Goal: Find specific page/section

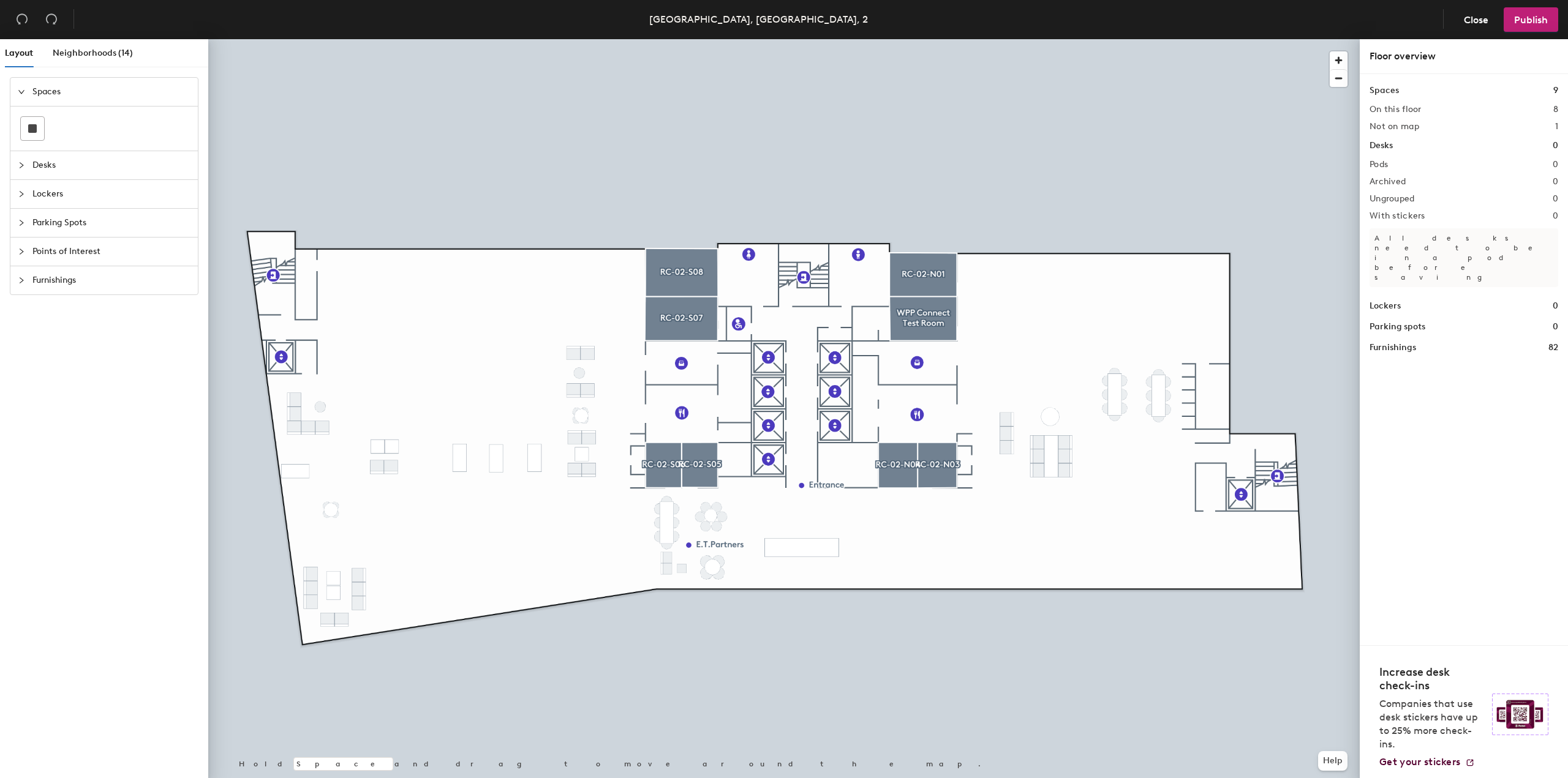
click at [50, 159] on span "Desks" at bounding box center [111, 165] width 158 height 28
click at [91, 52] on span "Neighborhoods (14)" at bounding box center [93, 53] width 80 height 10
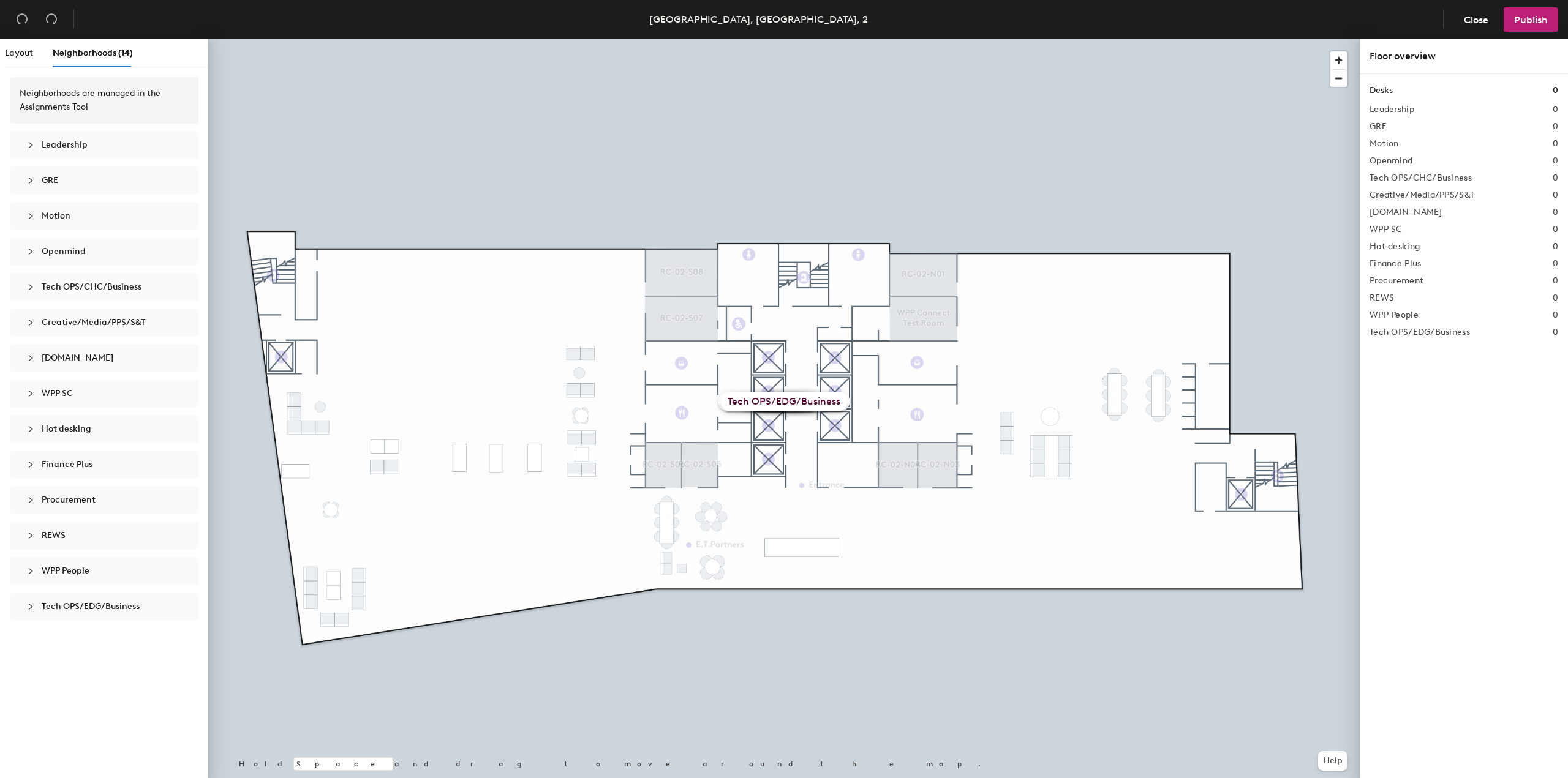
click at [62, 216] on span "Motion" at bounding box center [56, 216] width 29 height 10
click at [92, 300] on div "Openmind" at bounding box center [104, 293] width 169 height 28
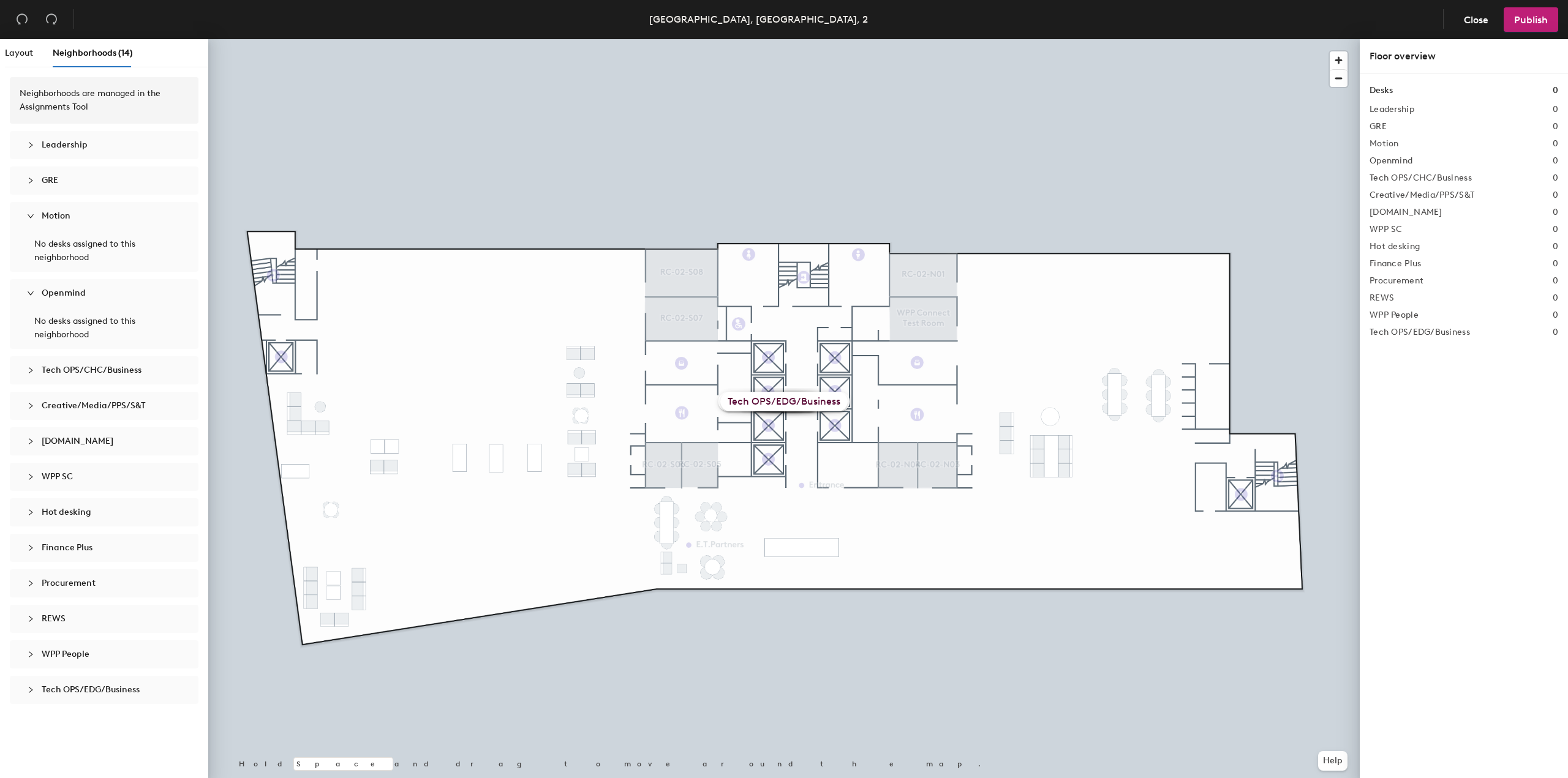
click at [97, 297] on span "Openmind" at bounding box center [111, 294] width 139 height 14
click at [1389, 163] on h2 "Openmind" at bounding box center [1391, 161] width 43 height 9
click at [1389, 149] on div "Desks 0 Leadership 0 GRE 0 Motion 0 Openmind 0 Tech OPS/CHC/Business 0 Creative…" at bounding box center [1464, 210] width 189 height 254
click at [22, 57] on span "Layout" at bounding box center [19, 53] width 28 height 10
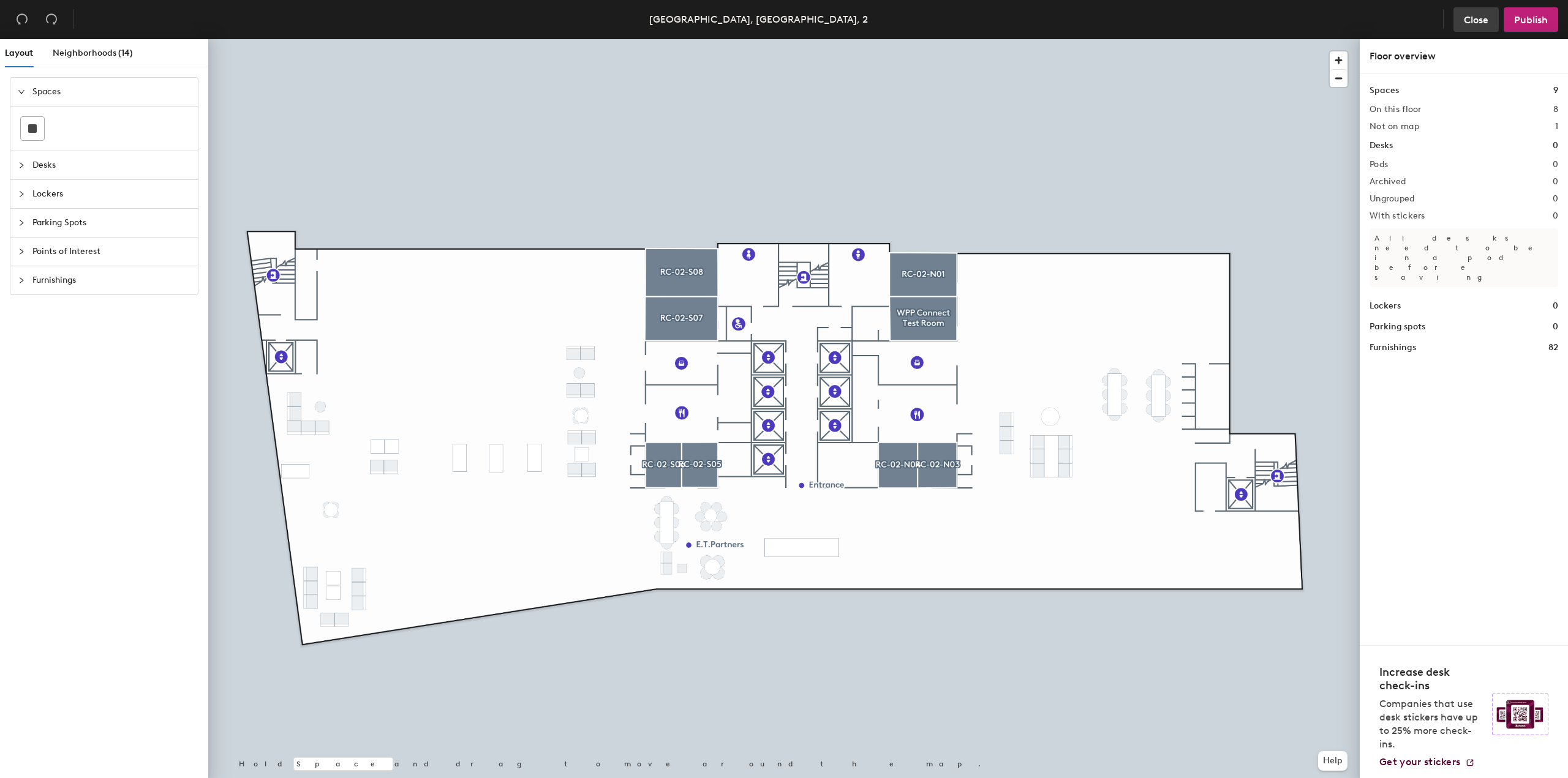
click at [1466, 20] on span "Close" at bounding box center [1477, 20] width 25 height 12
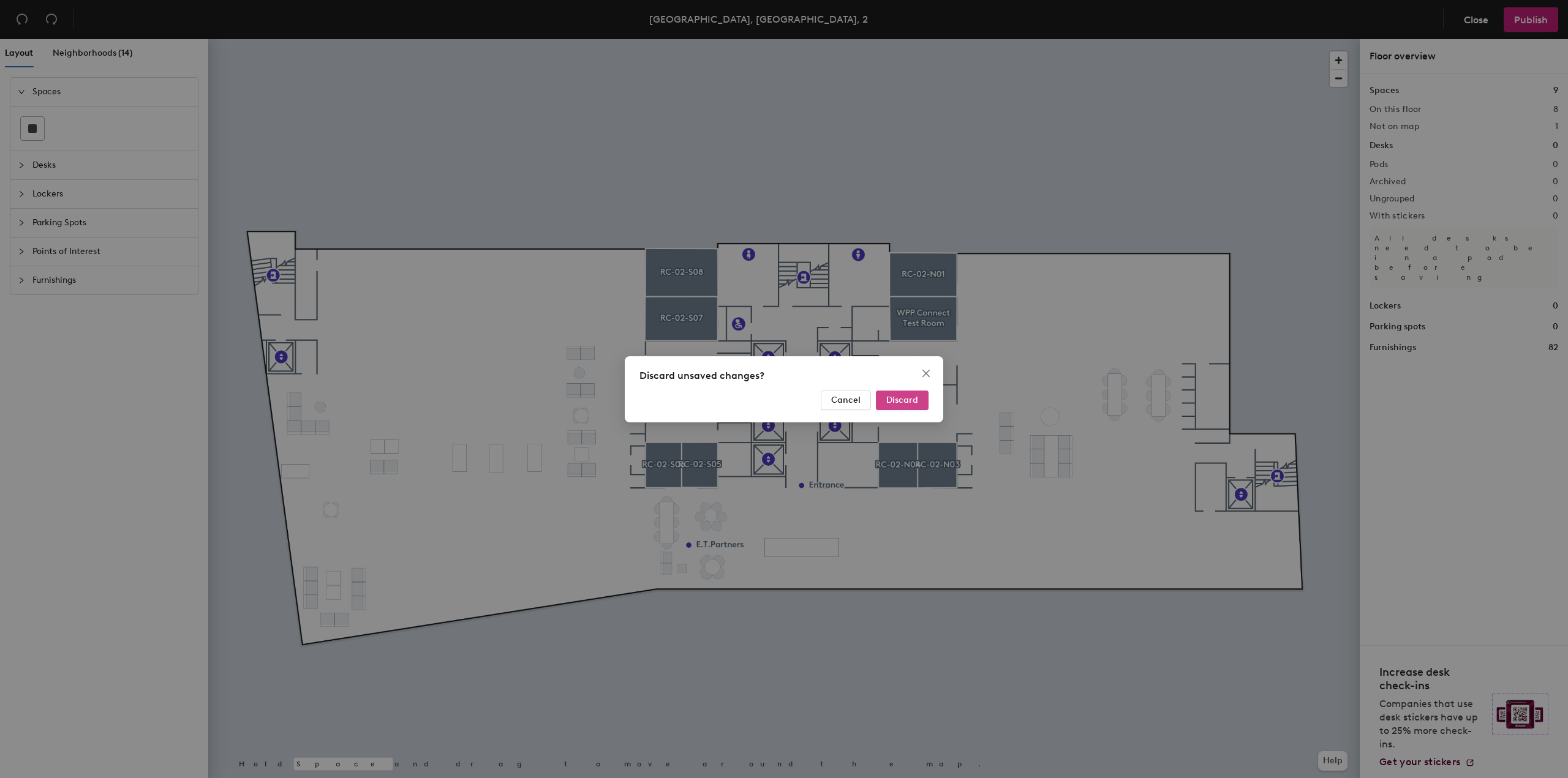
click at [903, 406] on button "Discard" at bounding box center [902, 400] width 53 height 20
